Goal: Navigation & Orientation: Find specific page/section

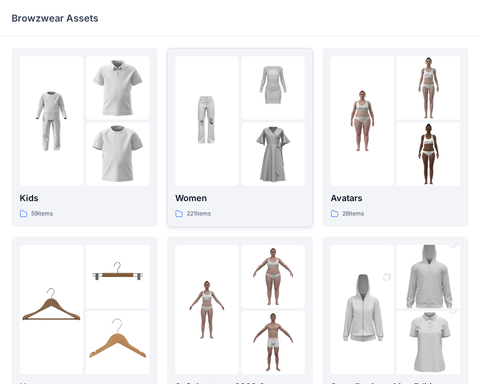
click at [256, 139] on img at bounding box center [272, 153] width 63 height 63
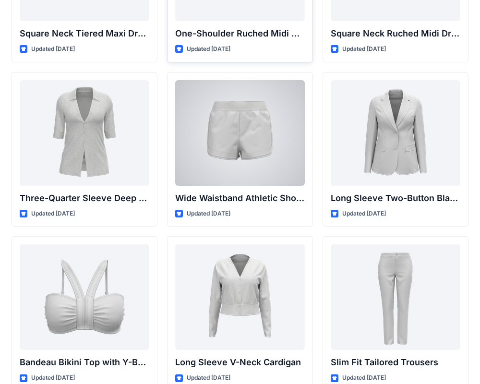
scroll to position [794, 0]
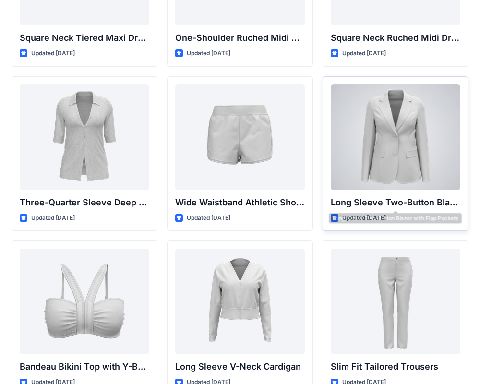
click at [420, 185] on div at bounding box center [396, 137] width 130 height 106
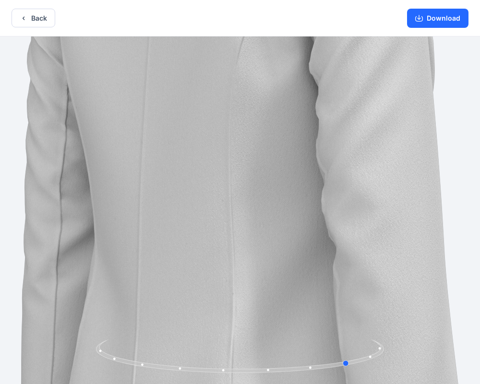
drag, startPoint x: 240, startPoint y: 371, endPoint x: 366, endPoint y: 330, distance: 132.3
click at [368, 333] on div at bounding box center [240, 210] width 480 height 349
click at [335, 223] on img at bounding box center [239, 211] width 973 height 973
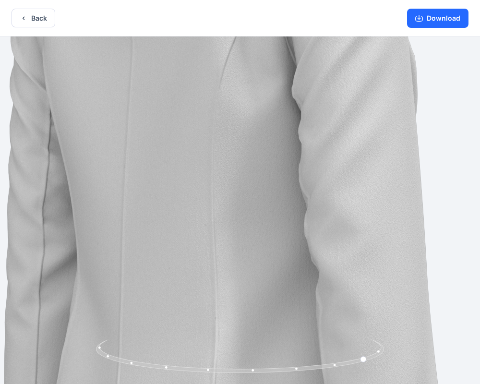
drag, startPoint x: 280, startPoint y: 209, endPoint x: 257, endPoint y: 241, distance: 39.3
click at [257, 241] on img at bounding box center [222, 235] width 973 height 973
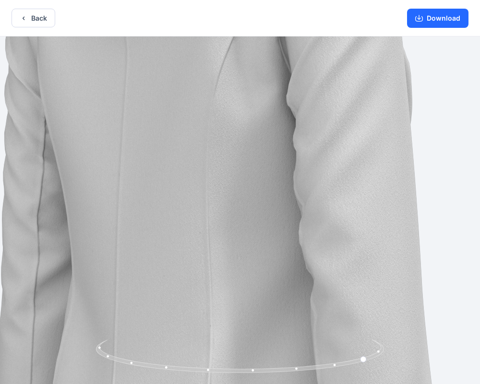
click at [40, 33] on div "Back Download" at bounding box center [240, 18] width 480 height 36
click at [40, 25] on button "Back" at bounding box center [34, 18] width 44 height 19
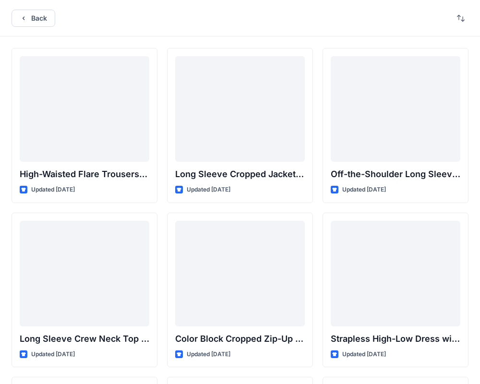
scroll to position [794, 0]
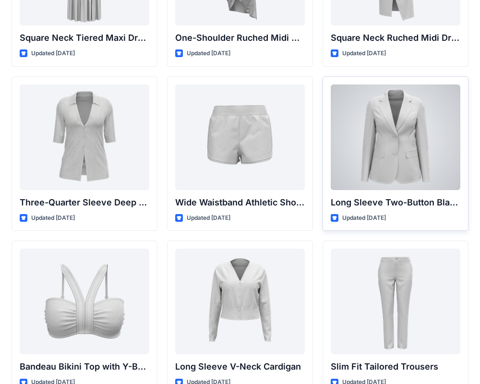
click at [391, 151] on div at bounding box center [396, 137] width 130 height 106
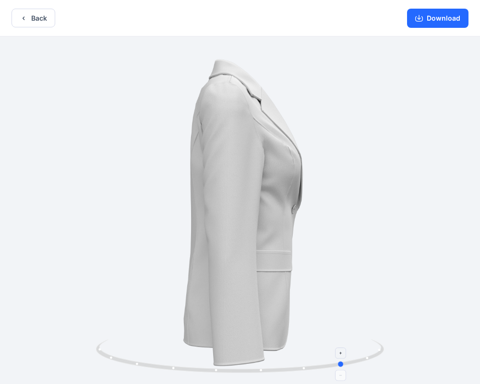
drag, startPoint x: 241, startPoint y: 373, endPoint x: 193, endPoint y: 355, distance: 51.1
click at [208, 358] on icon at bounding box center [241, 357] width 290 height 36
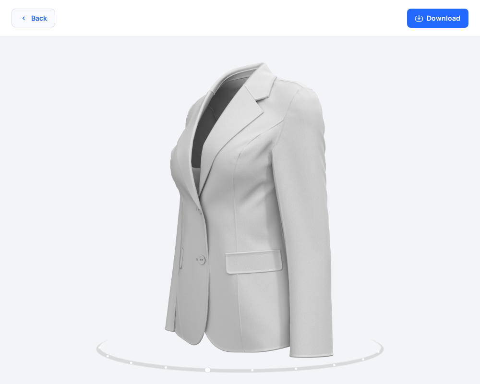
click at [32, 22] on button "Back" at bounding box center [34, 18] width 44 height 19
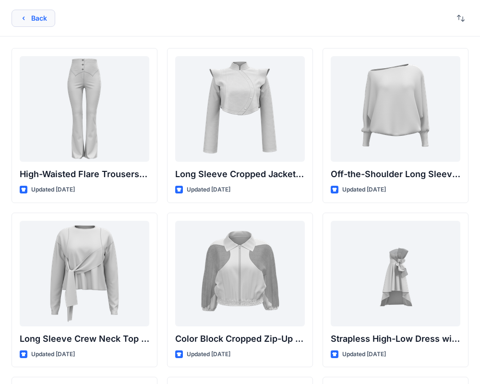
click at [44, 13] on button "Back" at bounding box center [34, 18] width 44 height 17
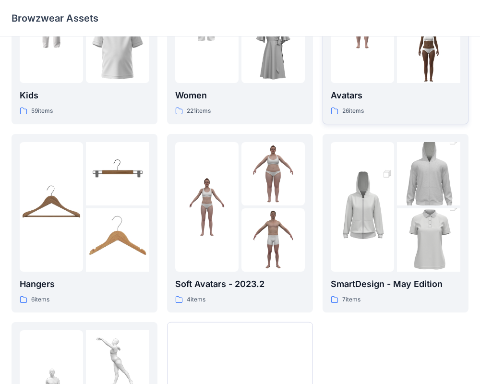
scroll to position [246, 0]
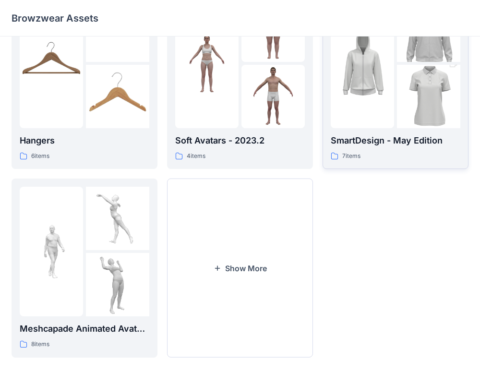
click at [399, 87] on img at bounding box center [428, 96] width 63 height 95
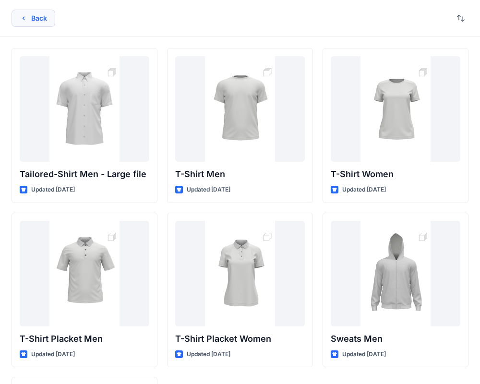
click at [25, 18] on icon "button" at bounding box center [24, 18] width 8 height 8
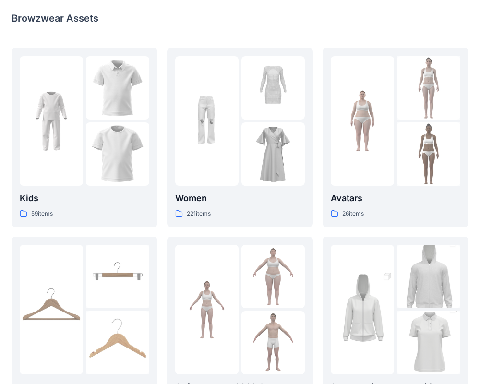
scroll to position [246, 0]
